Goal: Information Seeking & Learning: Learn about a topic

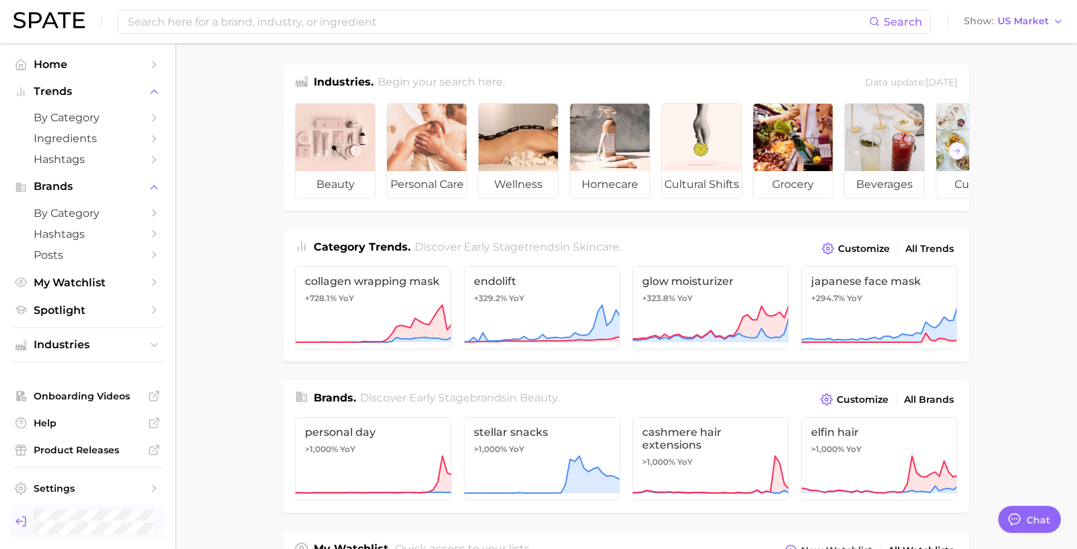
click at [92, 520] on div "Log out. Currently logged in as Pro User with e-mail spate.pro@test.test." at bounding box center [94, 521] width 120 height 25
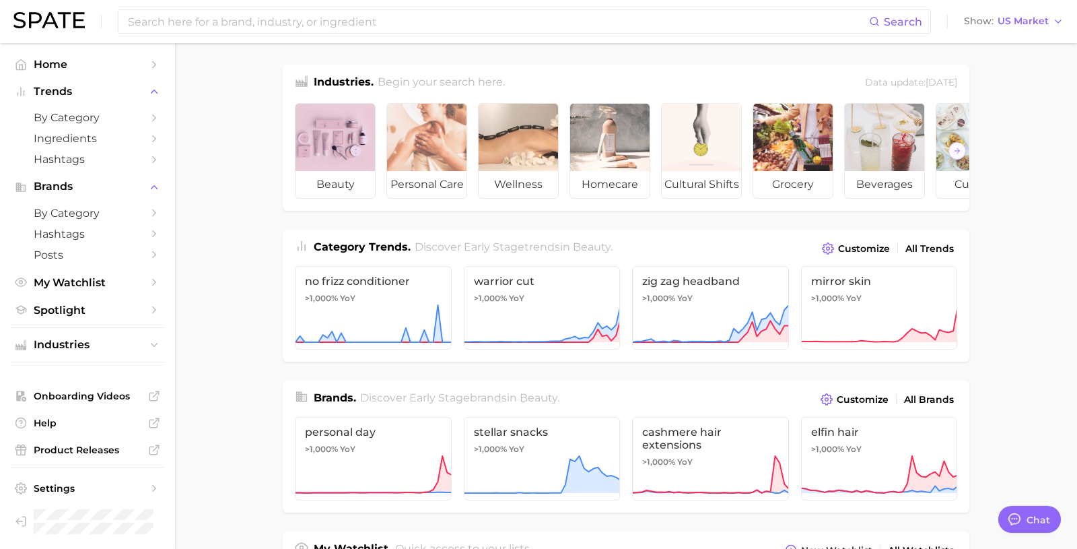
click at [368, 131] on div at bounding box center [335, 137] width 79 height 67
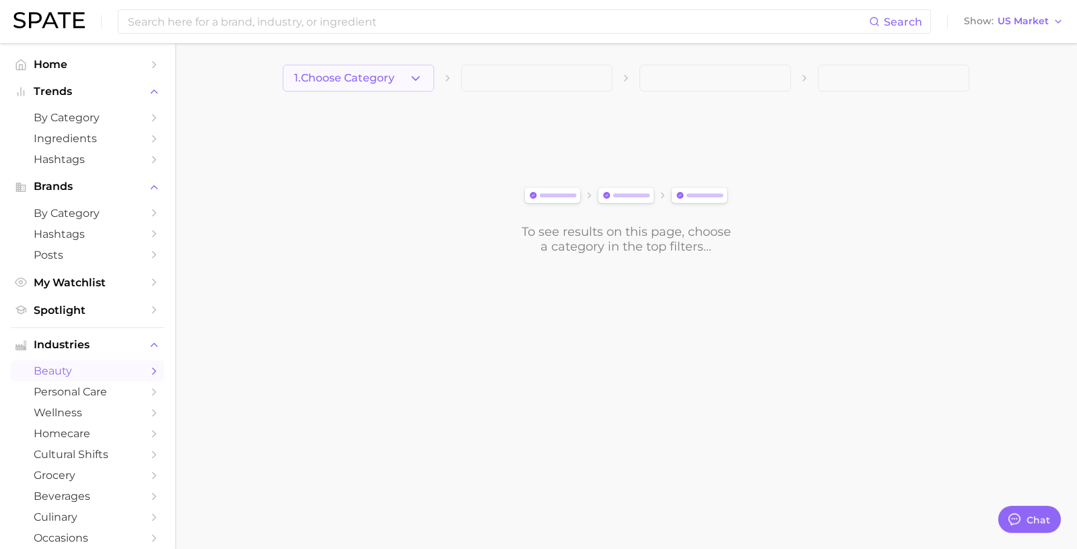
click at [407, 86] on button "1. Choose Category" at bounding box center [359, 78] width 152 height 27
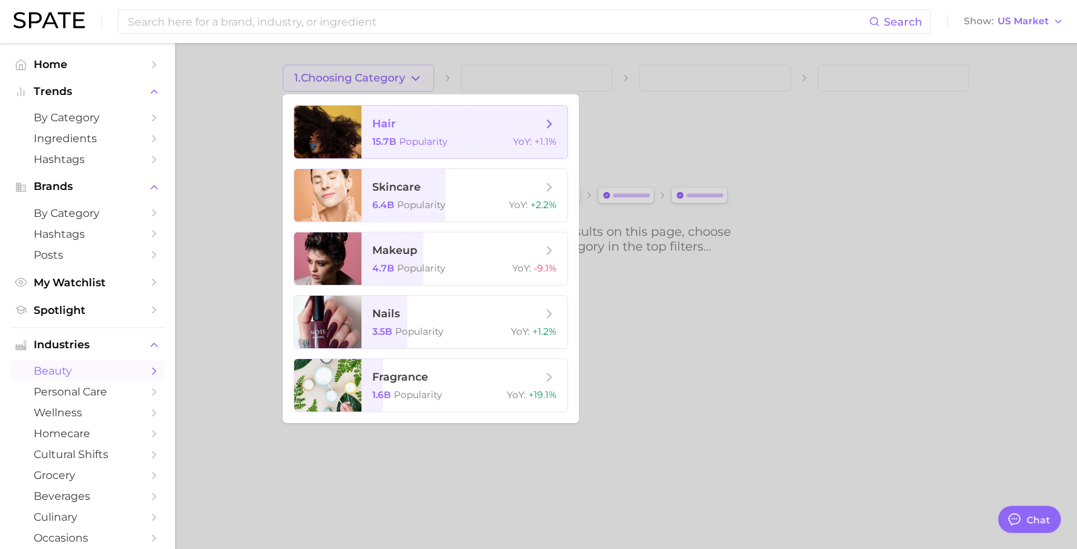
click at [416, 127] on span "hair" at bounding box center [457, 123] width 170 height 15
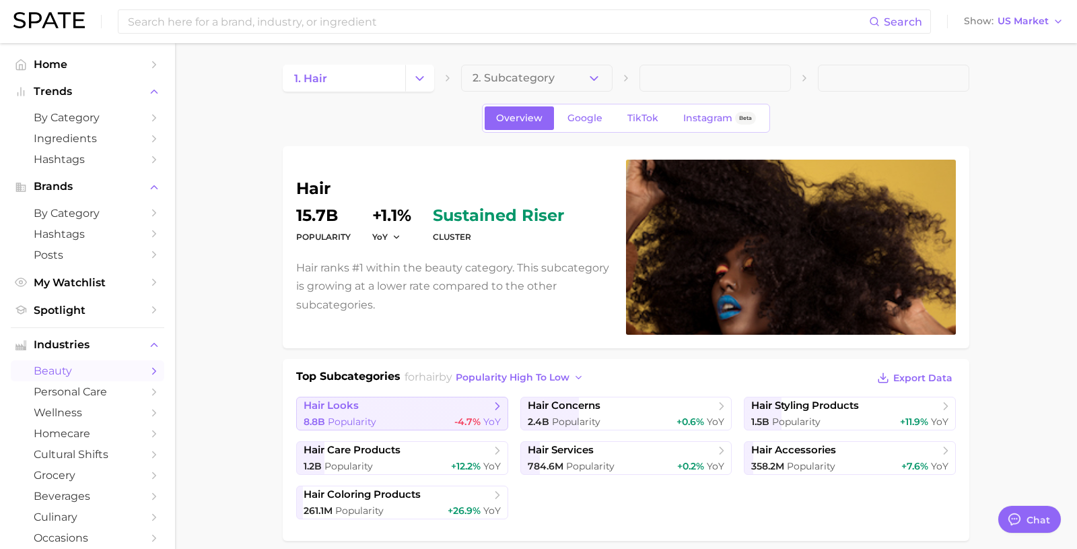
click at [426, 415] on div "8.8b Popularity -4.7% YoY" at bounding box center [402, 421] width 197 height 13
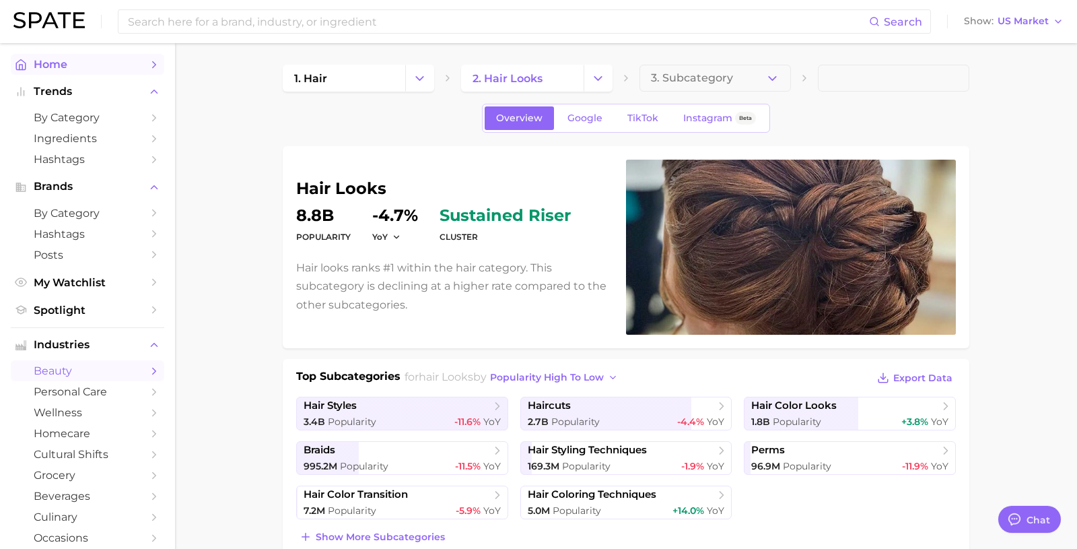
click at [121, 67] on span "Home" at bounding box center [88, 64] width 108 height 13
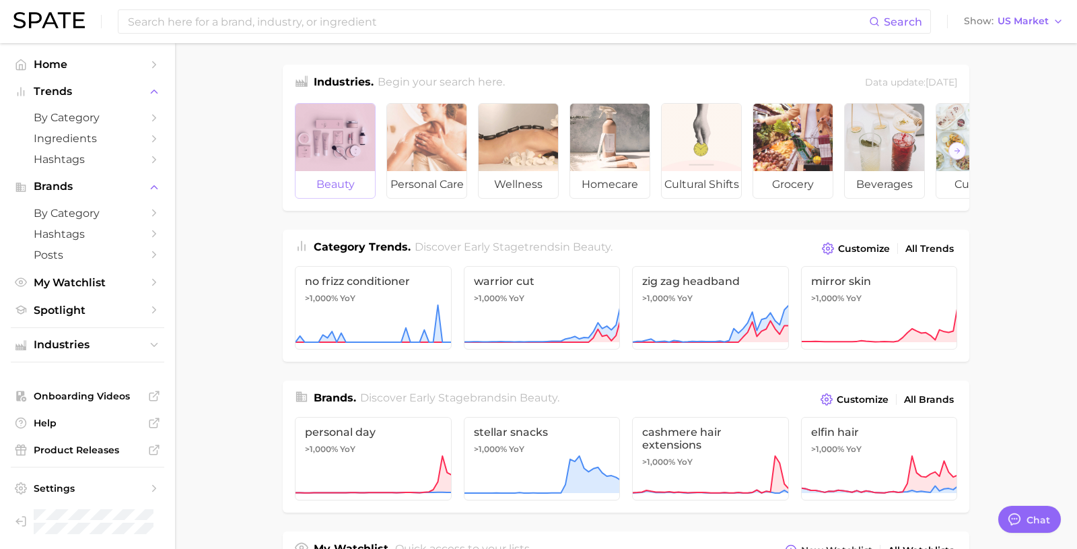
click at [336, 156] on div at bounding box center [335, 137] width 79 height 67
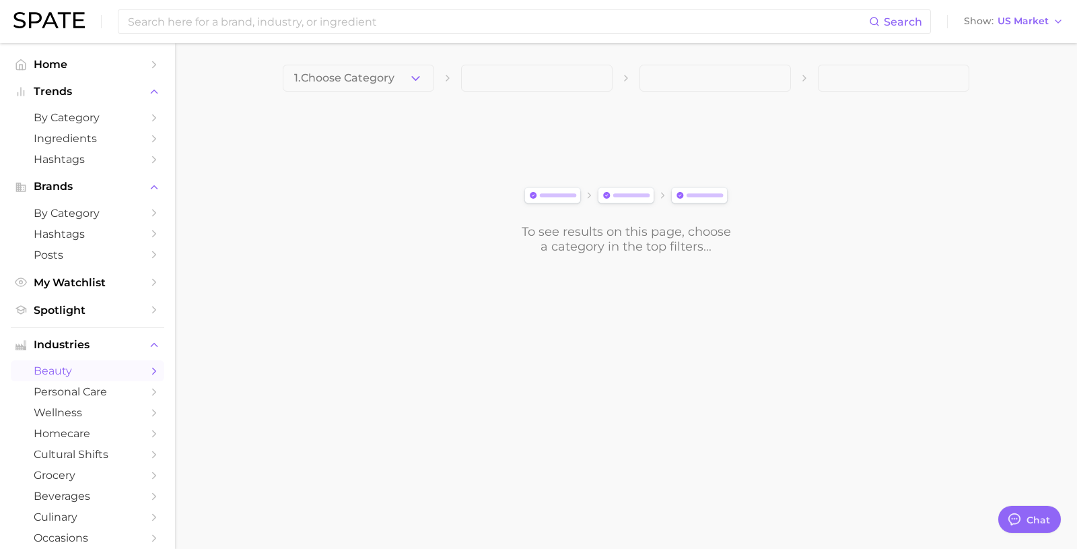
click at [373, 92] on div "1. Choose Category To see results on this page, choose a category in the top fi…" at bounding box center [626, 159] width 687 height 189
click at [378, 86] on button "1. Choose Category" at bounding box center [359, 78] width 152 height 27
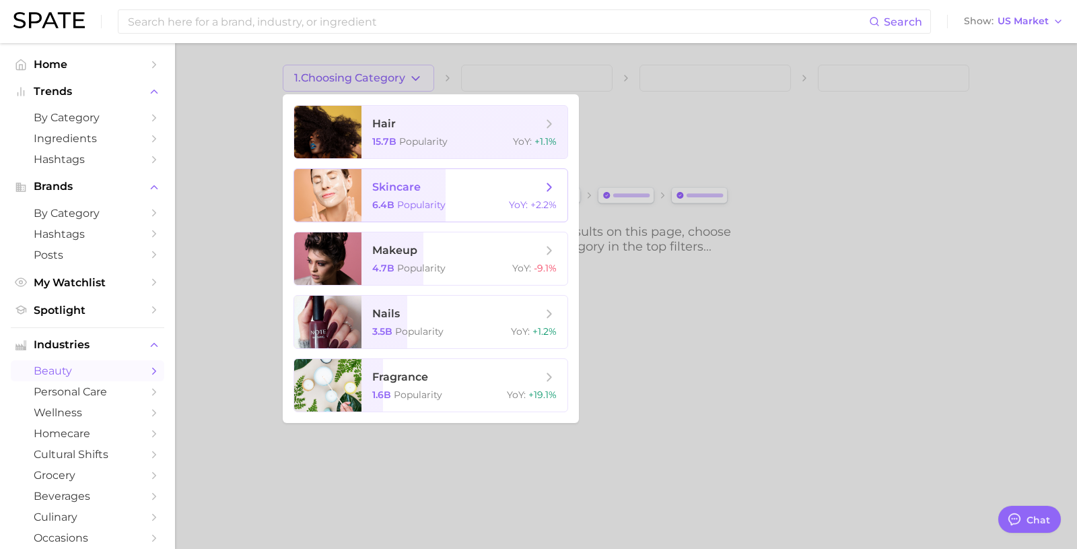
click at [419, 192] on span "skincare" at bounding box center [396, 186] width 48 height 13
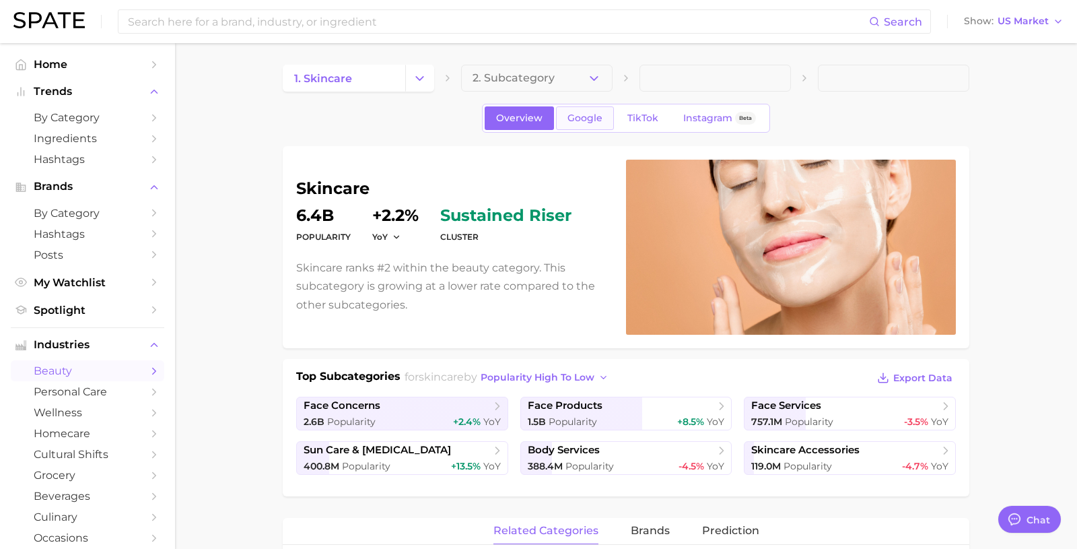
click at [589, 111] on link "Google" at bounding box center [585, 118] width 58 height 24
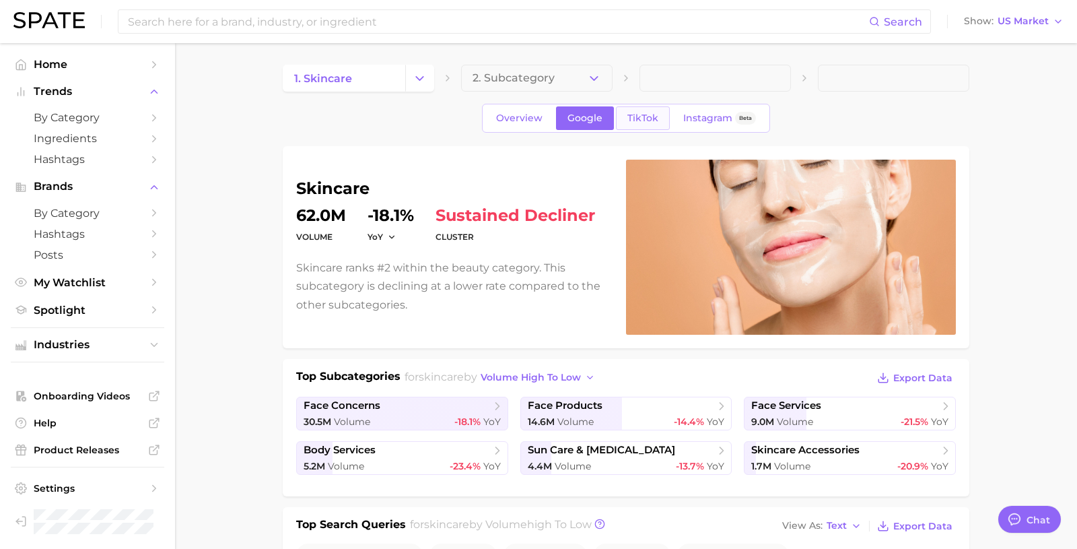
click at [641, 118] on span "TikTok" at bounding box center [643, 117] width 31 height 11
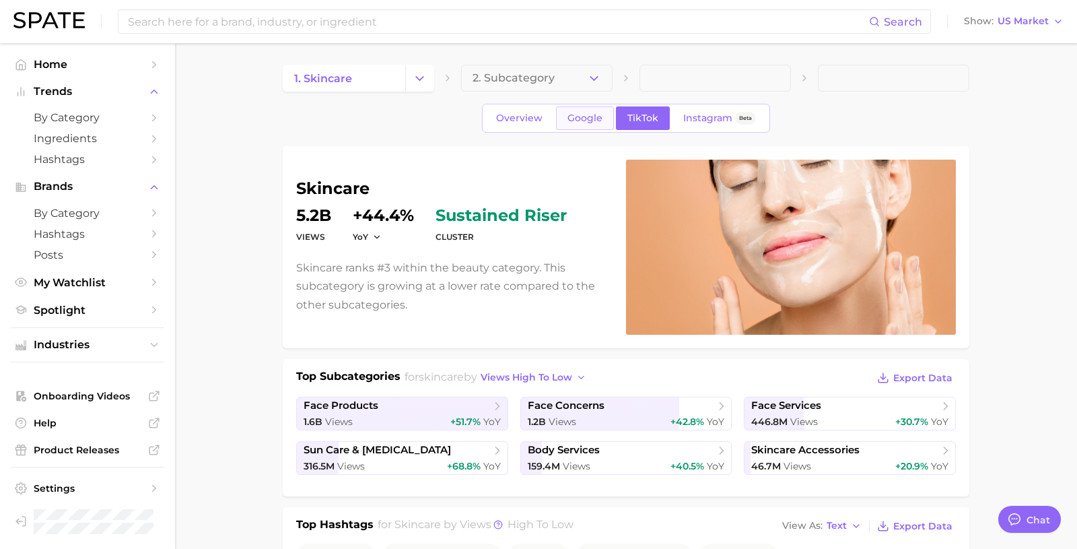
click at [583, 121] on span "Google" at bounding box center [585, 117] width 35 height 11
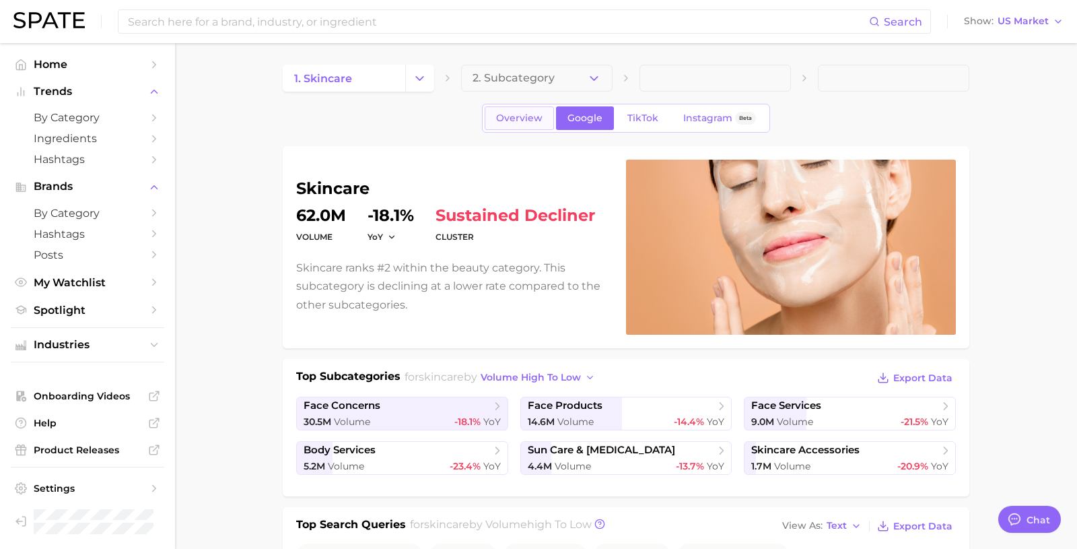
click at [518, 121] on span "Overview" at bounding box center [519, 117] width 46 height 11
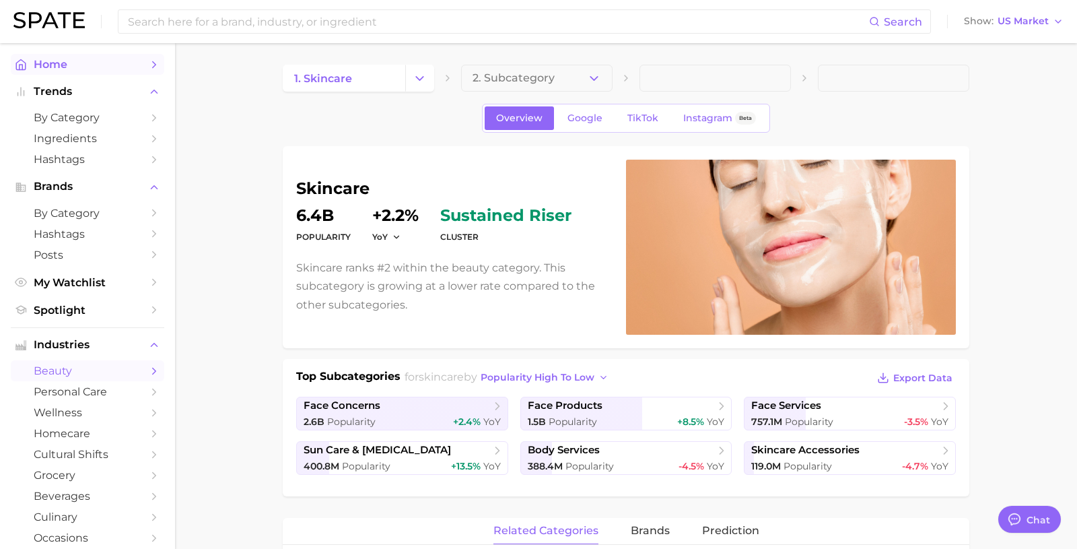
click at [70, 55] on link "Home" at bounding box center [88, 64] width 154 height 21
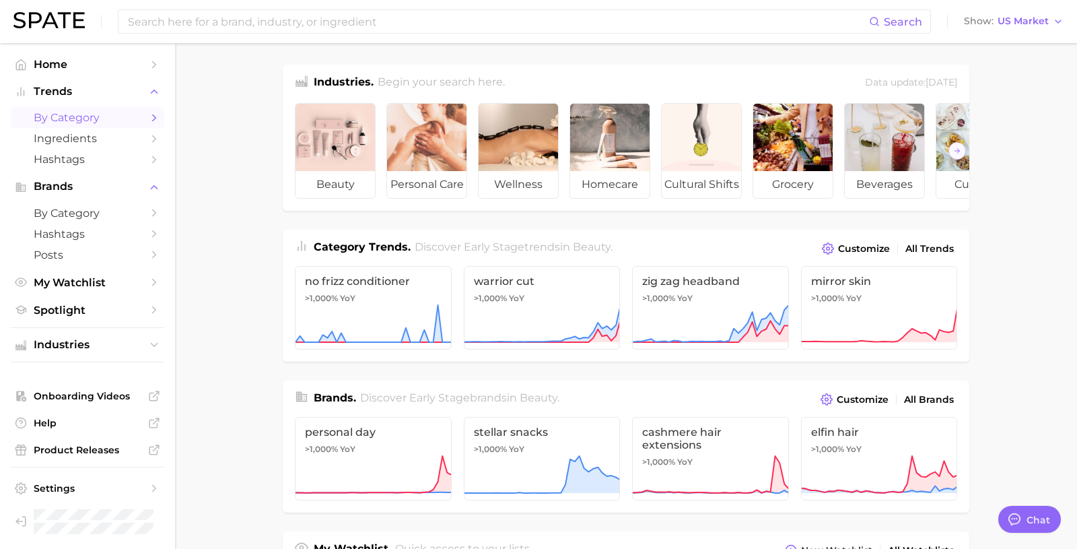
click at [57, 123] on span "by Category" at bounding box center [88, 117] width 108 height 13
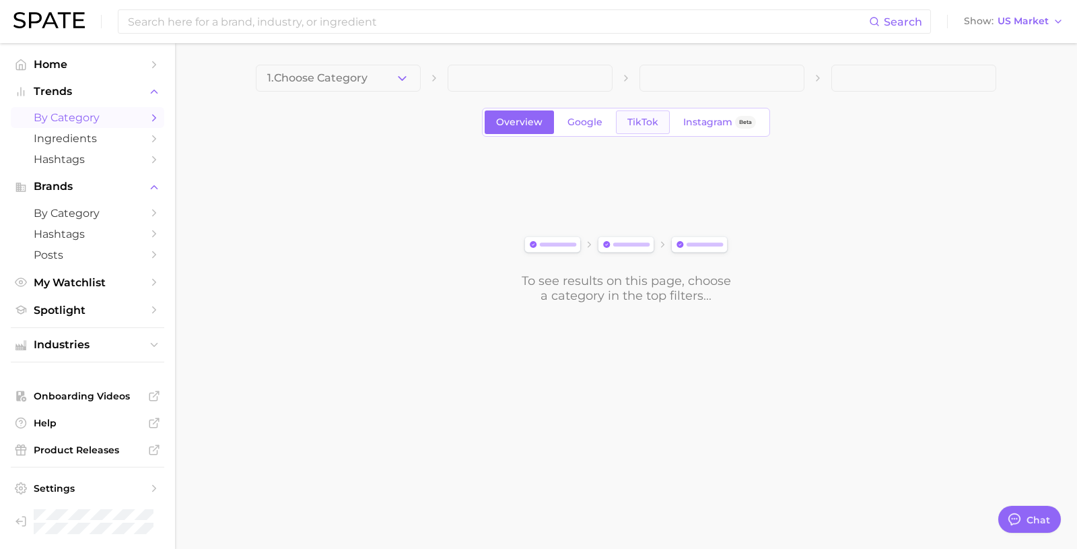
click at [649, 125] on span "TikTok" at bounding box center [643, 121] width 31 height 11
click at [335, 79] on span "1. Choose Category" at bounding box center [317, 78] width 100 height 12
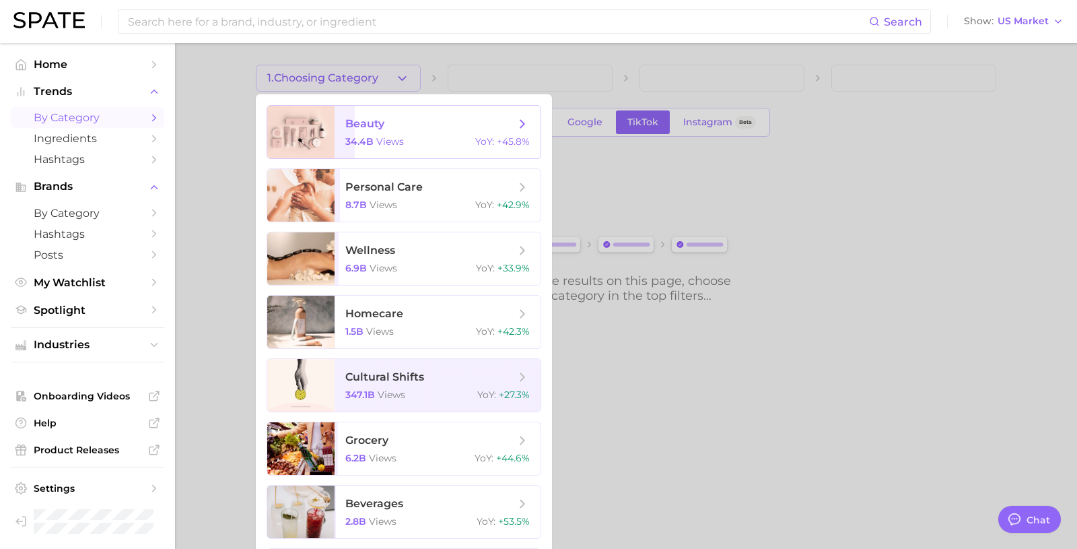
click at [342, 133] on span "beauty 34.4b views YoY : +45.8%" at bounding box center [438, 132] width 206 height 53
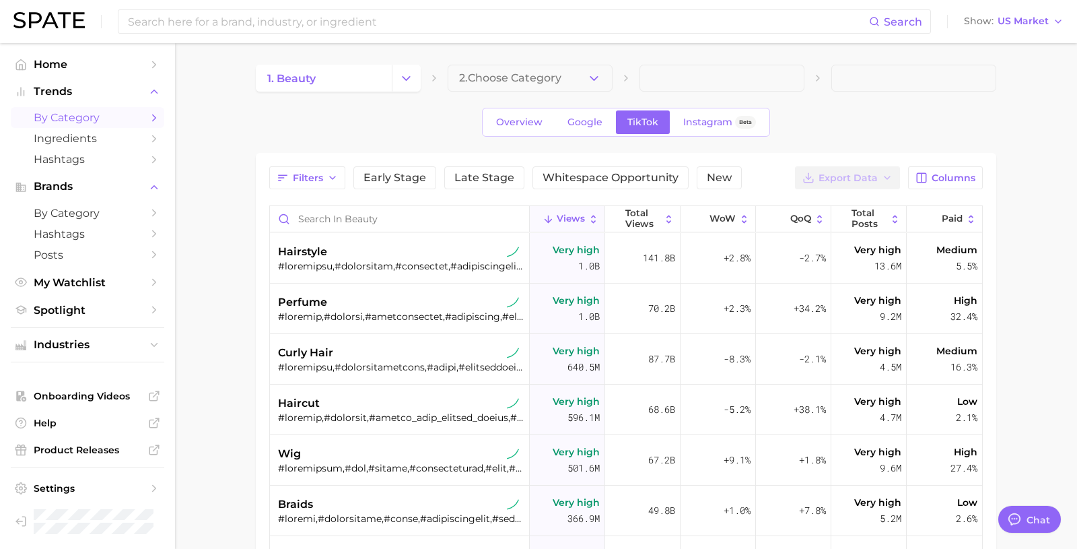
type textarea "x"
click at [636, 249] on div "141.8b" at bounding box center [642, 258] width 75 height 51
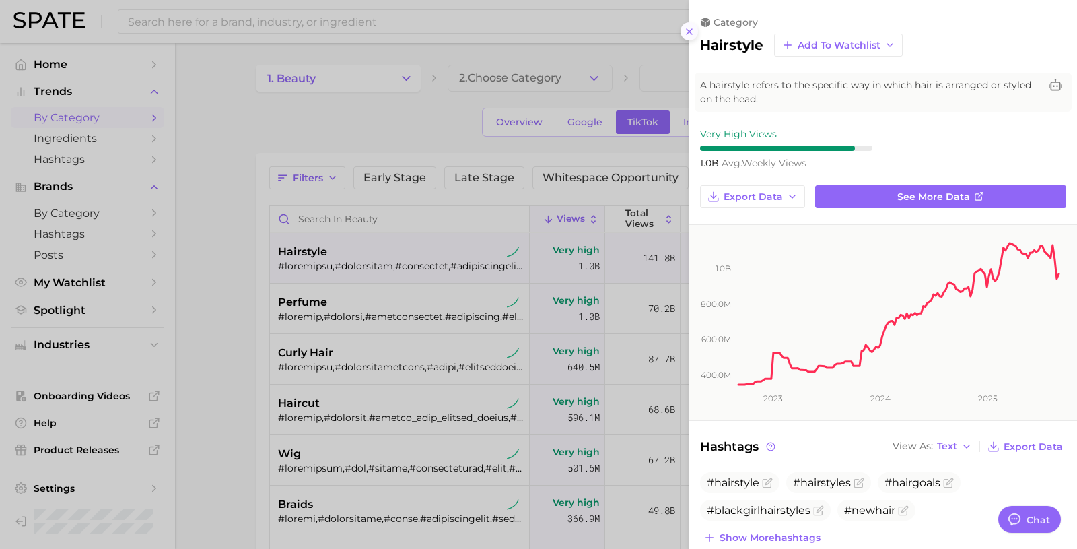
click at [688, 31] on icon at bounding box center [689, 31] width 11 height 11
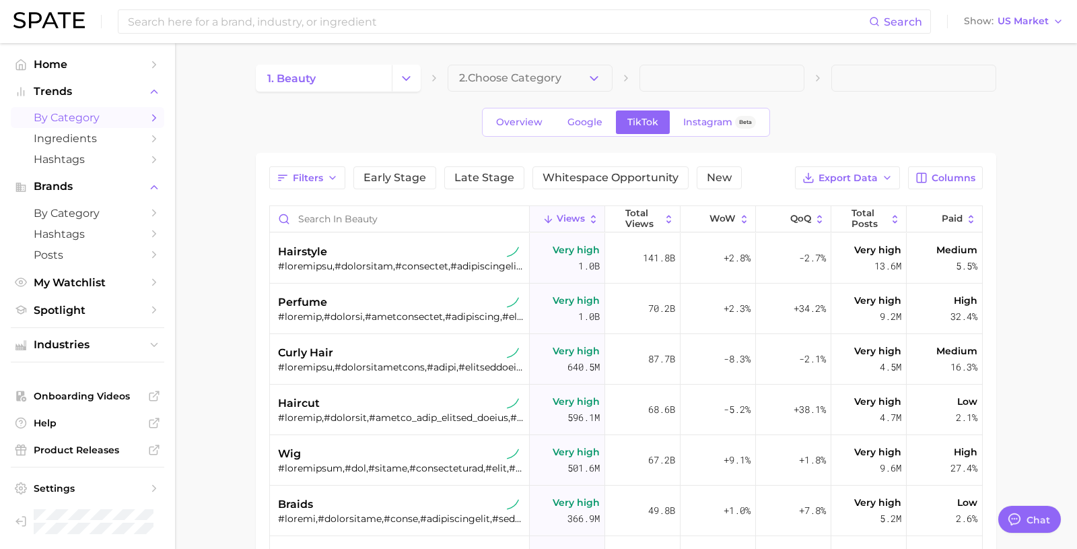
click at [718, 69] on span at bounding box center [722, 78] width 165 height 27
click at [725, 80] on span at bounding box center [722, 78] width 165 height 27
click at [865, 86] on span at bounding box center [914, 78] width 165 height 27
click at [708, 83] on span at bounding box center [722, 78] width 165 height 27
click at [509, 77] on span "2. Choose Category" at bounding box center [510, 78] width 102 height 12
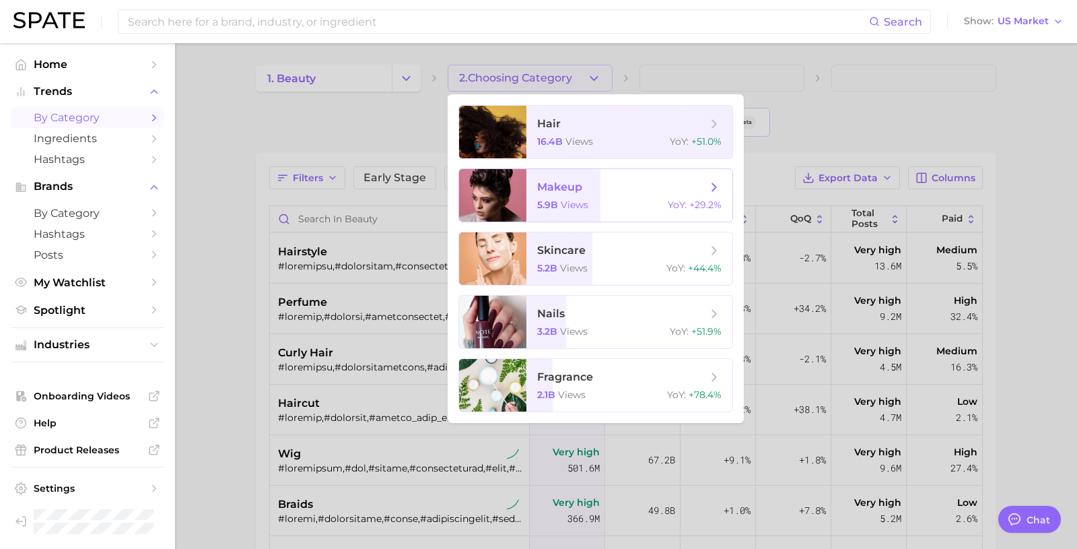
click at [572, 180] on span "makeup" at bounding box center [559, 186] width 45 height 13
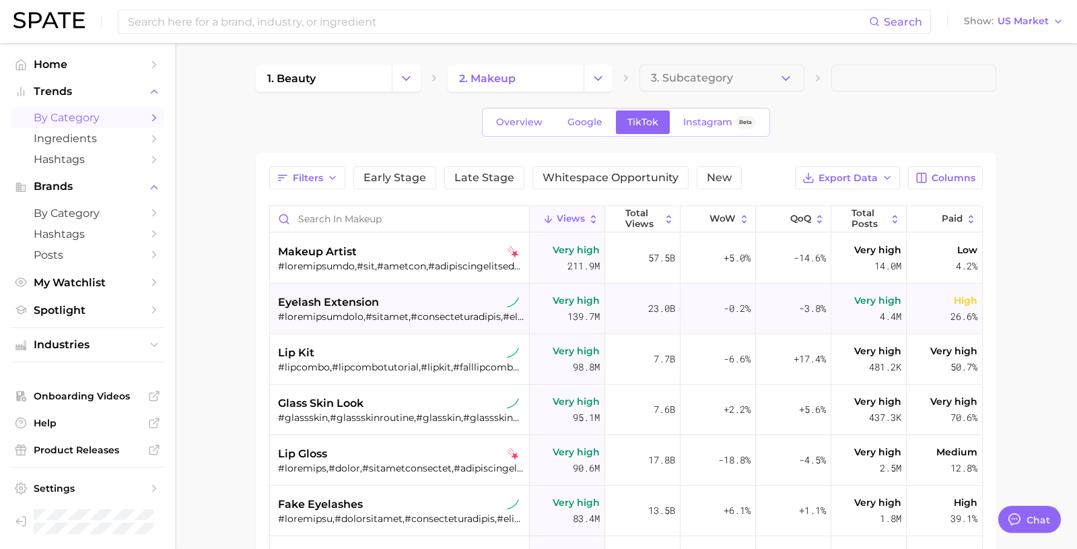
click at [388, 310] on div at bounding box center [401, 316] width 246 height 12
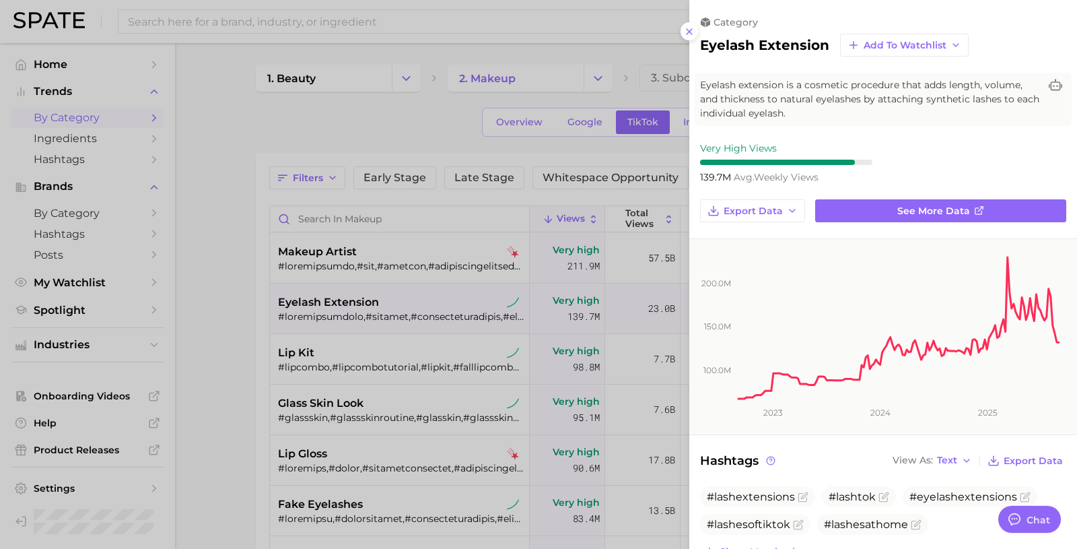
click at [486, 325] on div at bounding box center [538, 274] width 1077 height 549
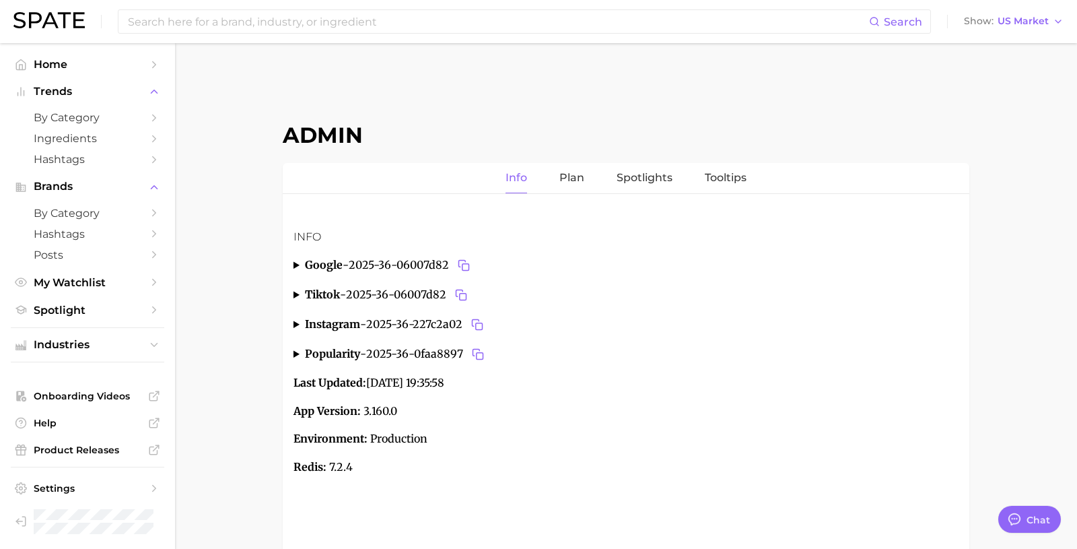
click at [425, 103] on div "Admin Info Plan Spotlights Tooltips Info google - 2025-36-06007d82 FR actual mo…" at bounding box center [626, 345] width 687 height 561
type textarea "x"
